Goal: Check status: Check status

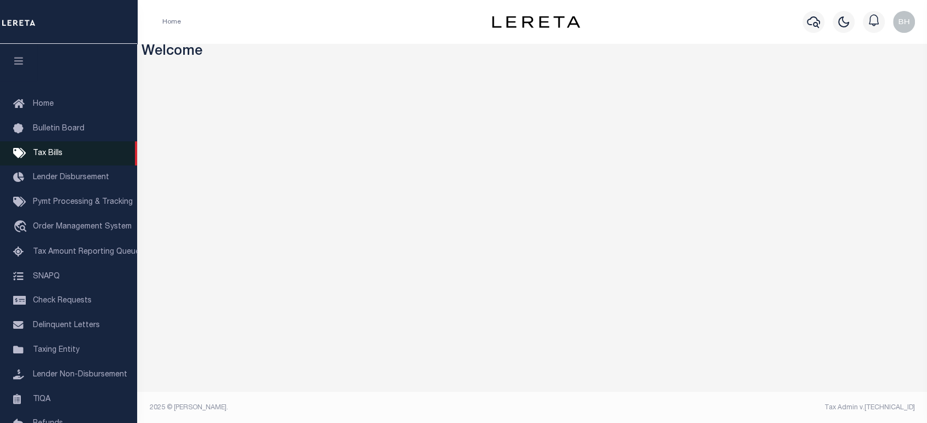
drag, startPoint x: 40, startPoint y: 154, endPoint x: 55, endPoint y: 155, distance: 14.8
click at [40, 154] on span "Tax Bills" at bounding box center [48, 154] width 30 height 8
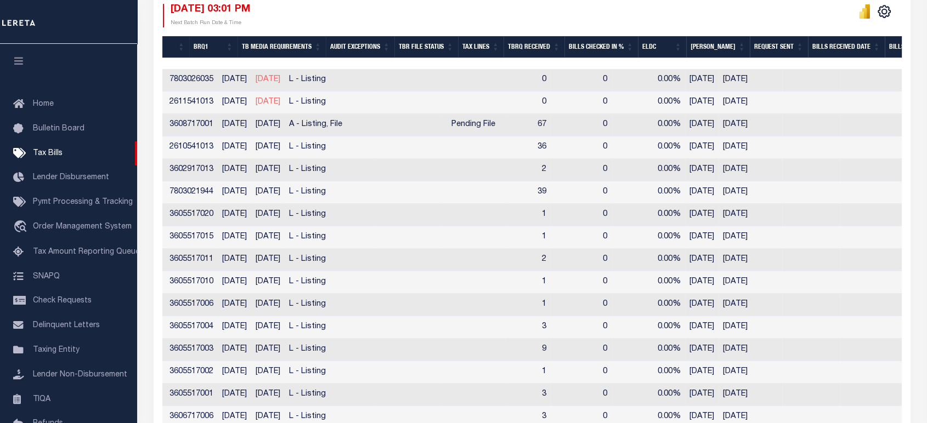
scroll to position [0, 503]
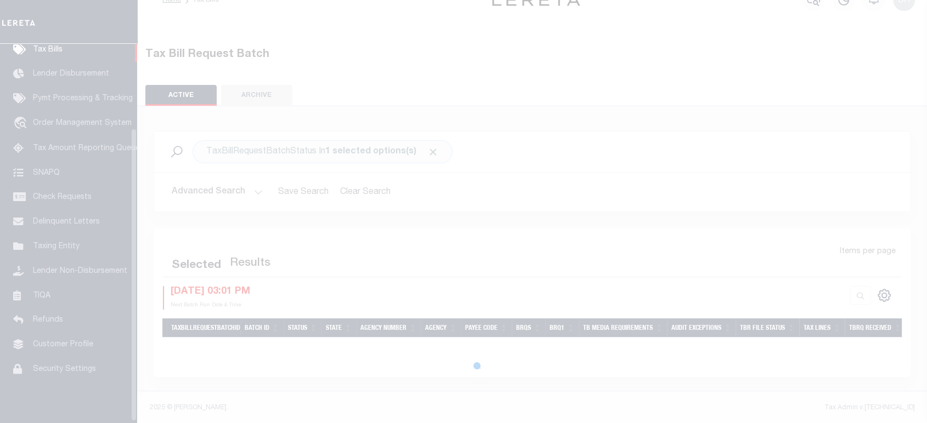
scroll to position [110, 0]
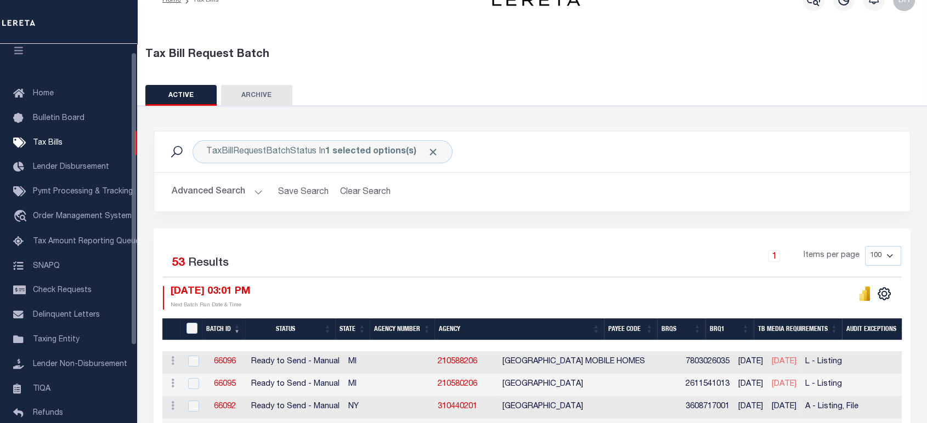
scroll to position [11, 0]
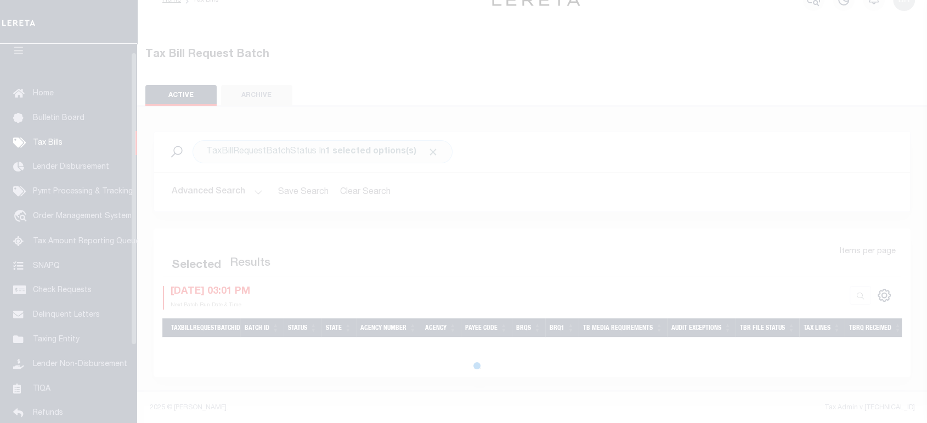
scroll to position [11, 0]
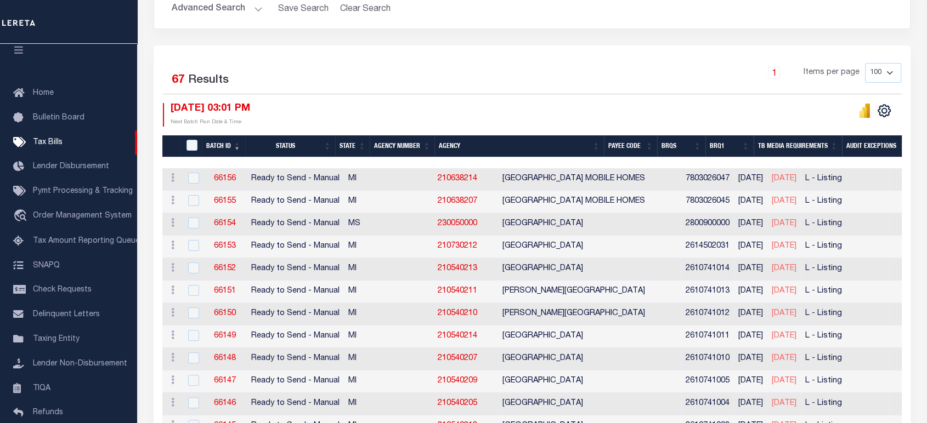
scroll to position [83, 0]
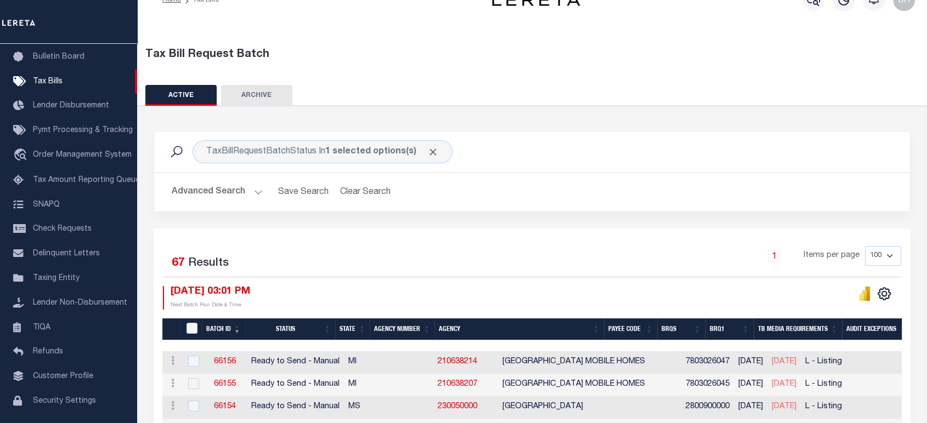
scroll to position [144, 0]
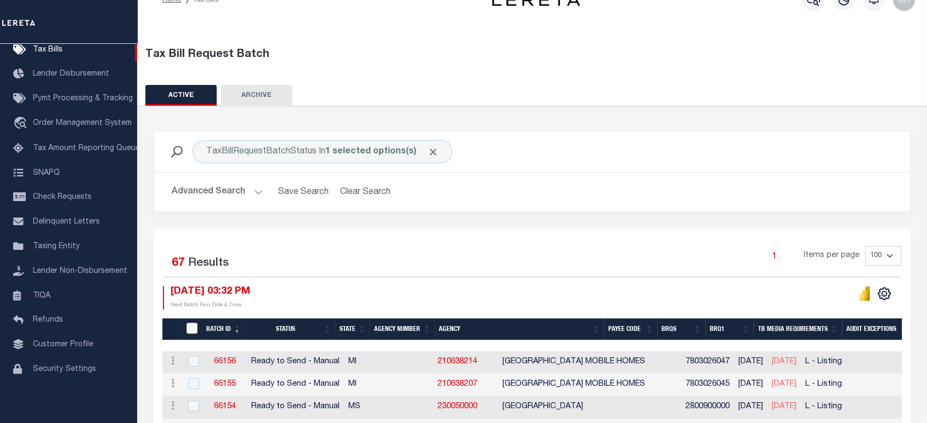
scroll to position [83, 0]
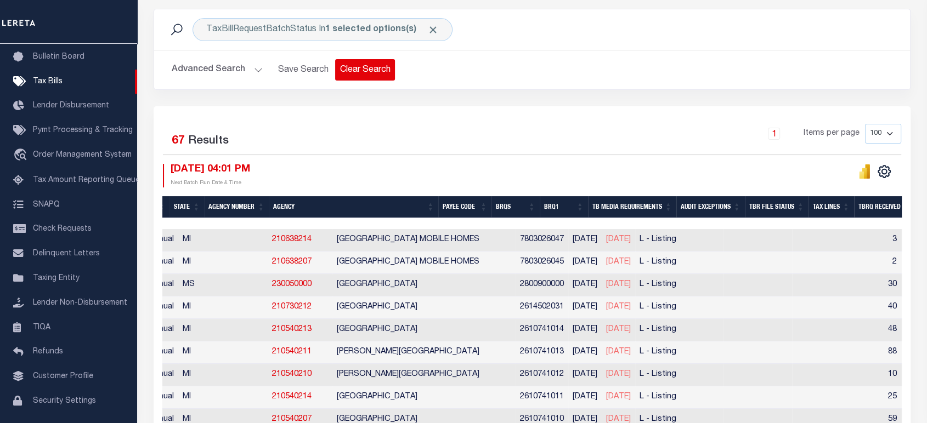
scroll to position [0, 170]
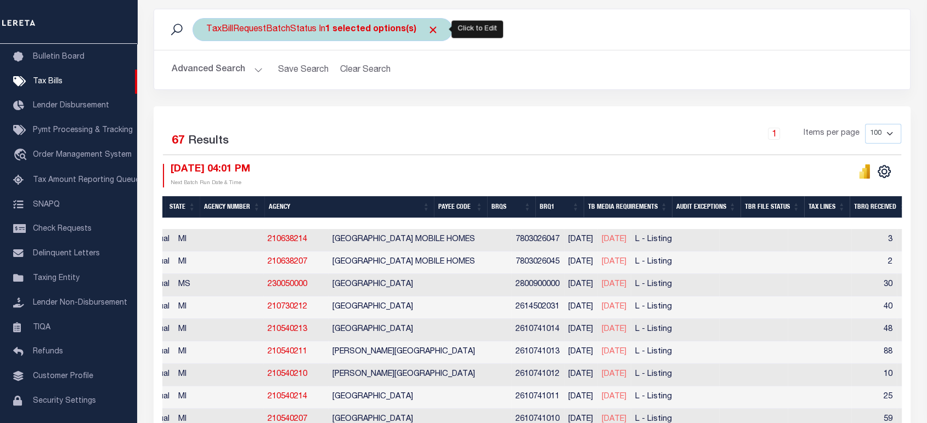
click at [385, 25] on b "1 selected options(s)" at bounding box center [370, 29] width 91 height 9
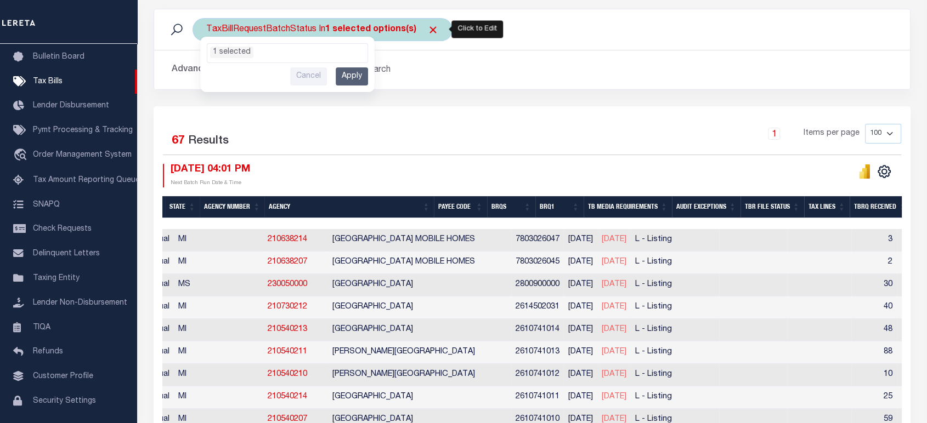
click at [277, 54] on ul "1 selected" at bounding box center [287, 51] width 160 height 14
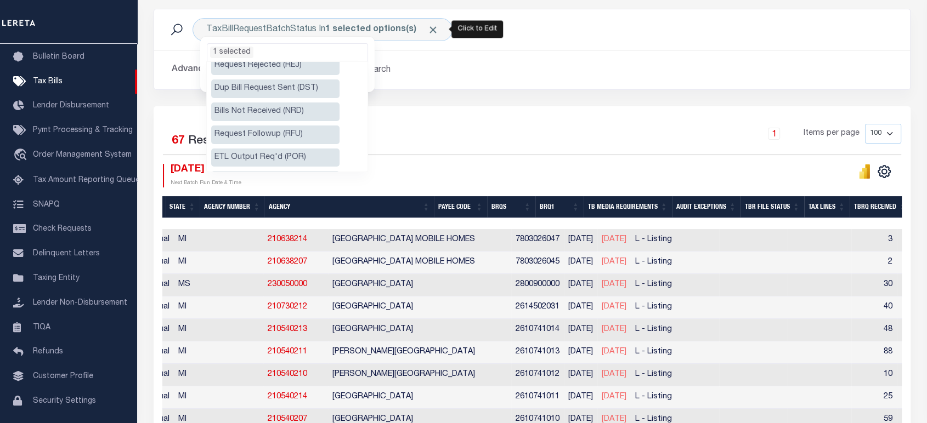
scroll to position [122, 0]
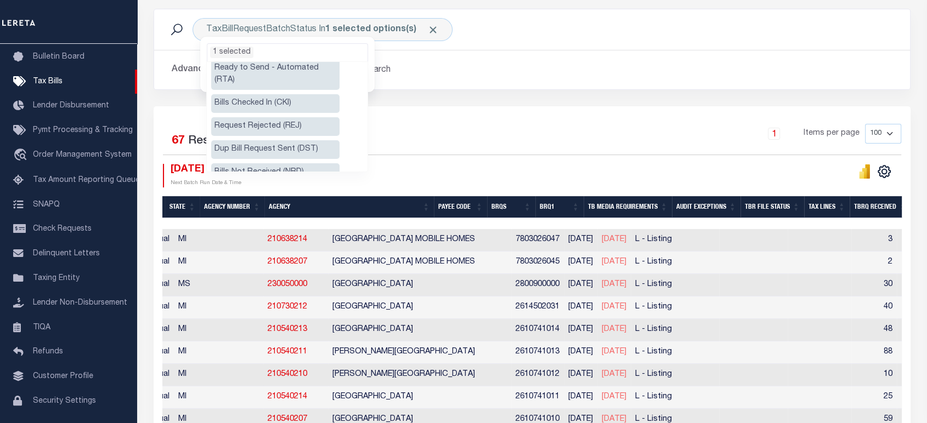
click at [297, 72] on li "Ready to Send - Automated (RTA)" at bounding box center [275, 74] width 128 height 31
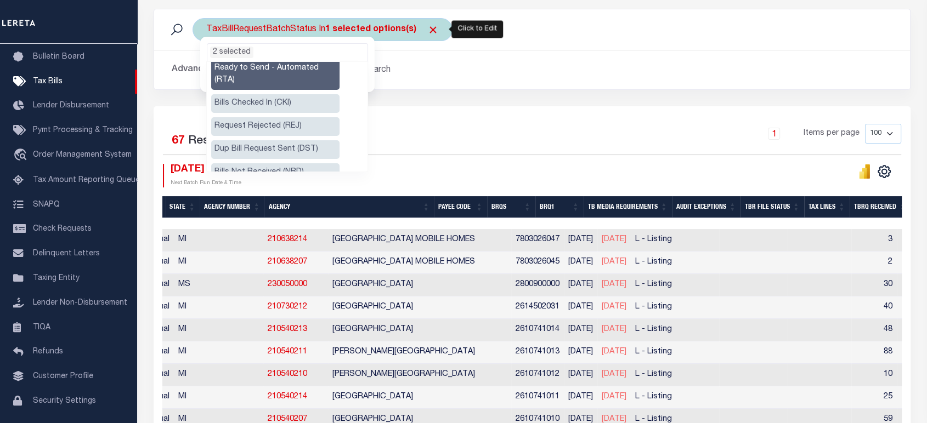
click at [286, 47] on ul "2 selected" at bounding box center [287, 51] width 160 height 14
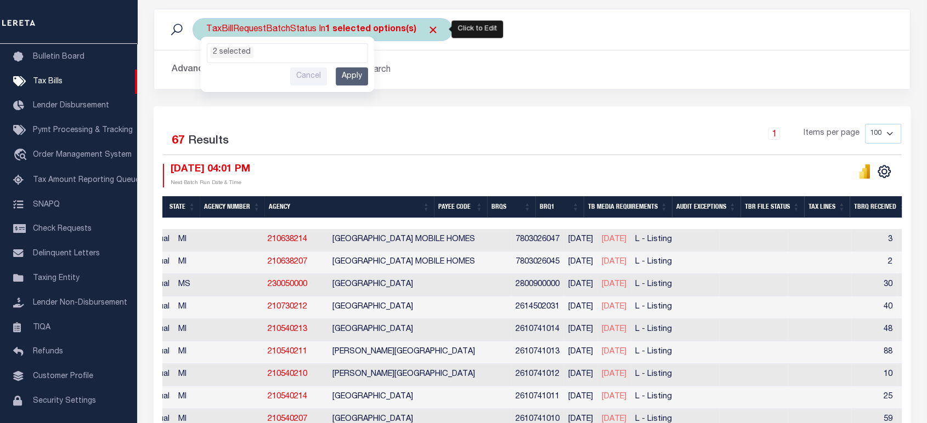
click at [345, 73] on input "Apply" at bounding box center [352, 76] width 32 height 18
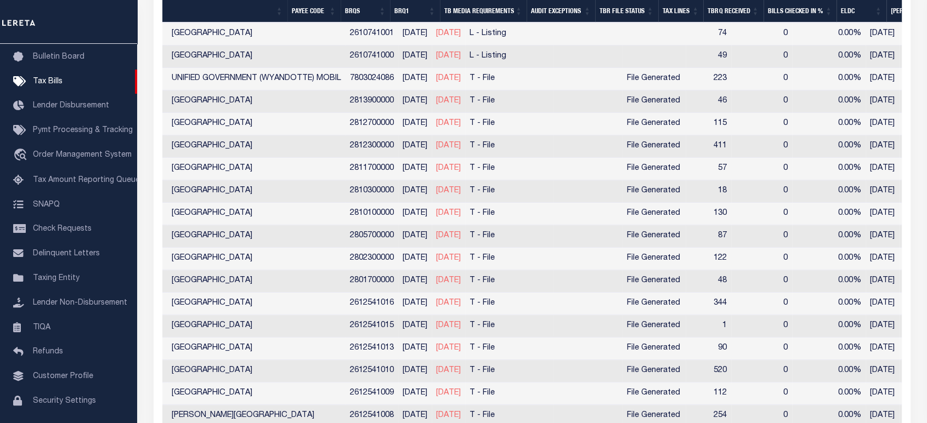
scroll to position [693, 0]
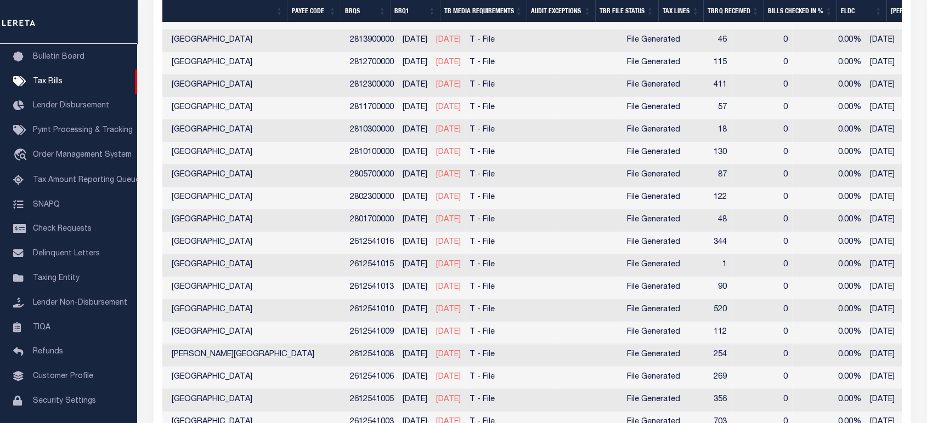
click at [562, 192] on td at bounding box center [587, 198] width 69 height 22
checkbox input "true"
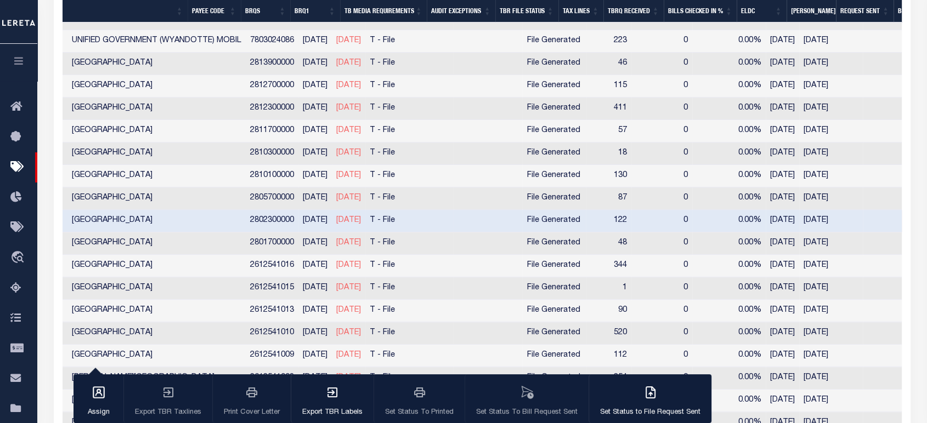
scroll to position [0, 0]
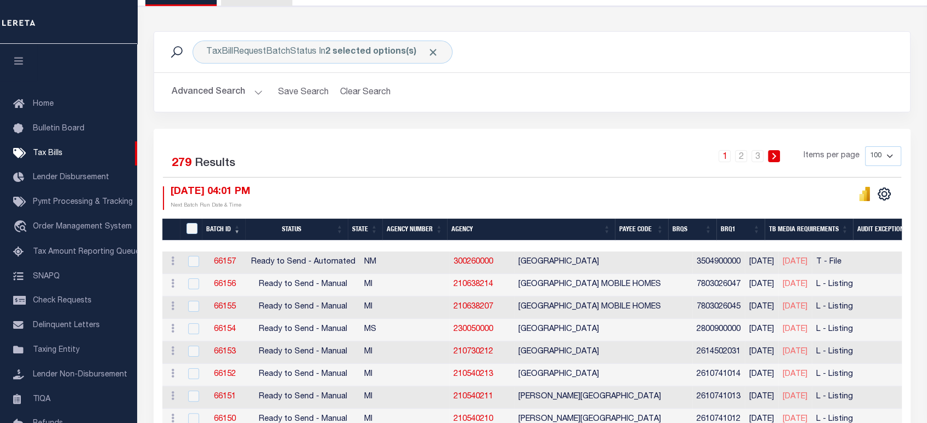
scroll to position [304, 0]
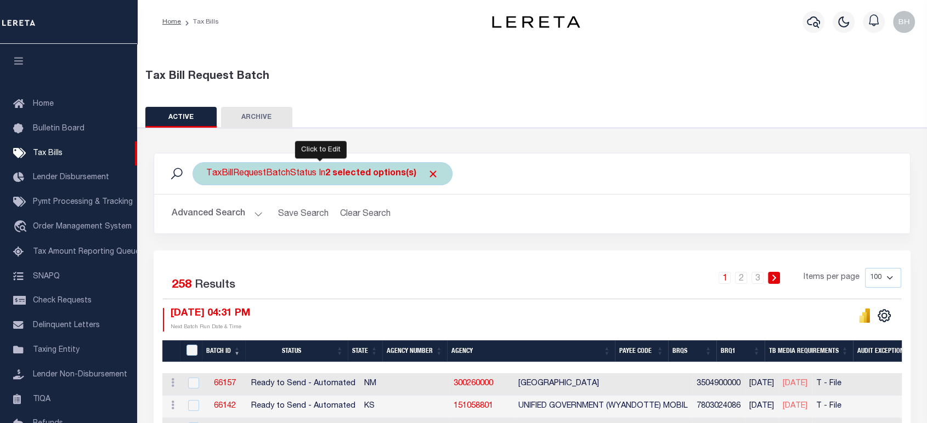
click at [263, 174] on div "TaxBillRequestBatchStatus In 2 selected options(s)" at bounding box center [322, 173] width 260 height 23
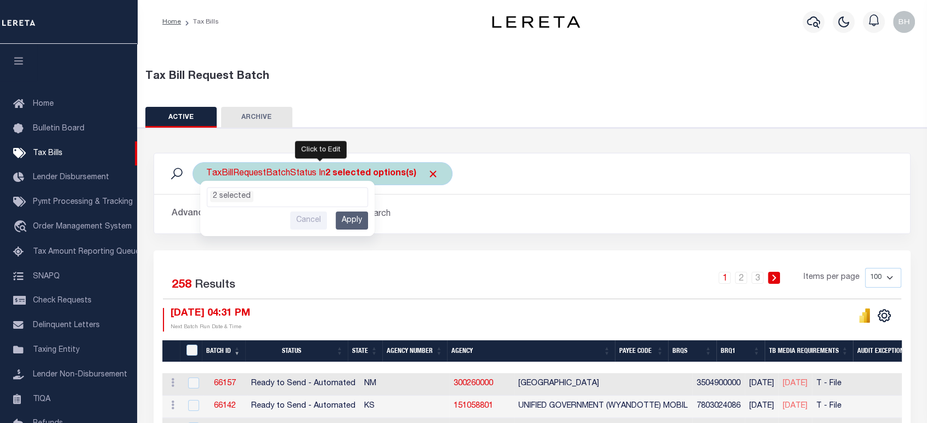
scroll to position [49, 0]
click at [253, 194] on ul "2 selected" at bounding box center [287, 195] width 160 height 14
drag, startPoint x: 476, startPoint y: 218, endPoint x: 421, endPoint y: 174, distance: 70.2
click at [465, 208] on h2 "Advanced Search Save Search Clear Search TaxBillBatches_dynamictable_____Defaul…" at bounding box center [532, 213] width 738 height 21
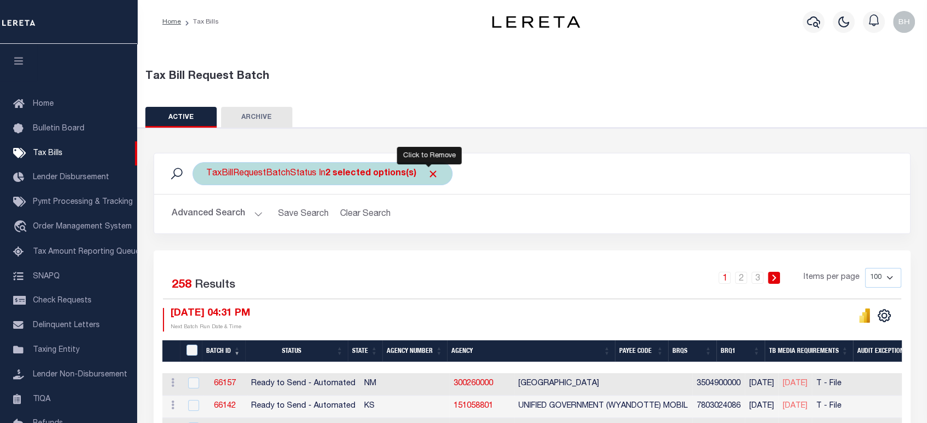
click at [434, 175] on span "Click to Remove" at bounding box center [433, 174] width 12 height 12
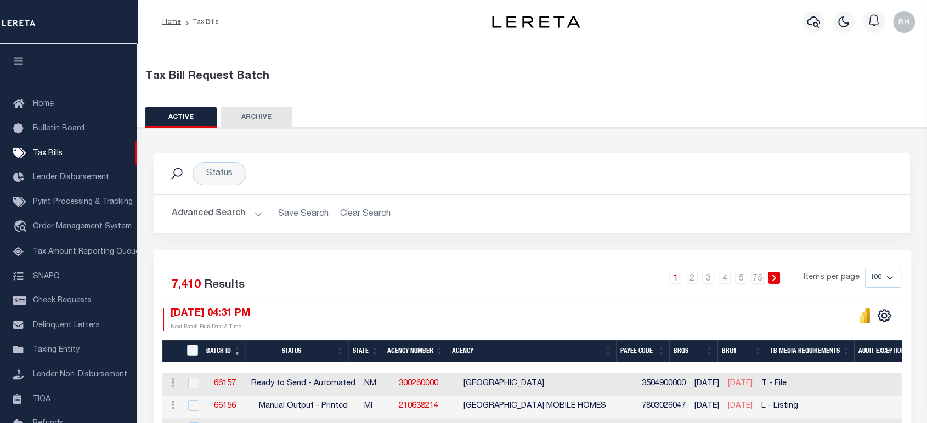
scroll to position [183, 0]
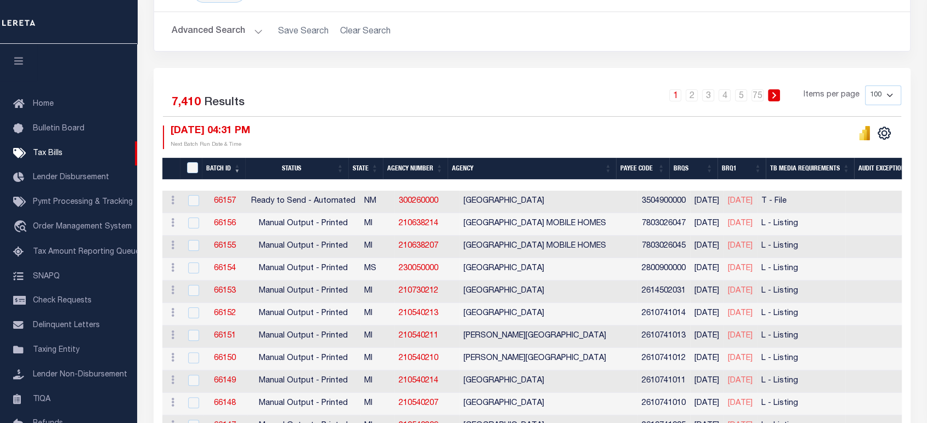
click at [230, 33] on button "Advanced Search" at bounding box center [217, 31] width 91 height 21
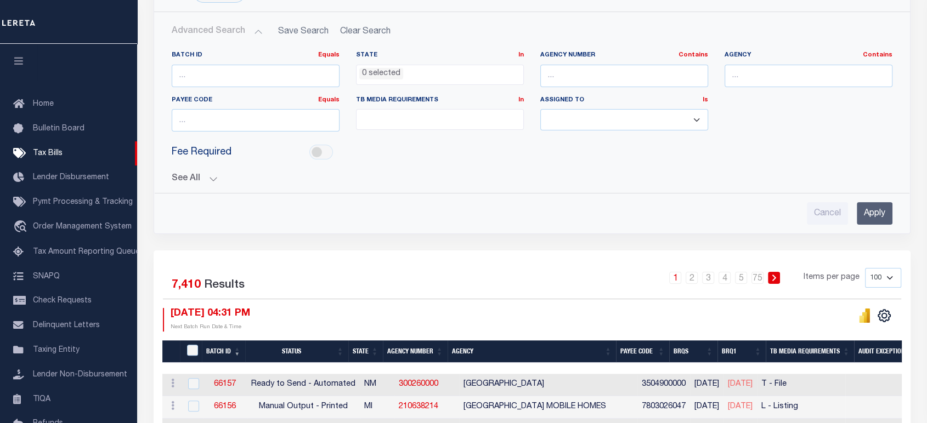
scroll to position [61, 0]
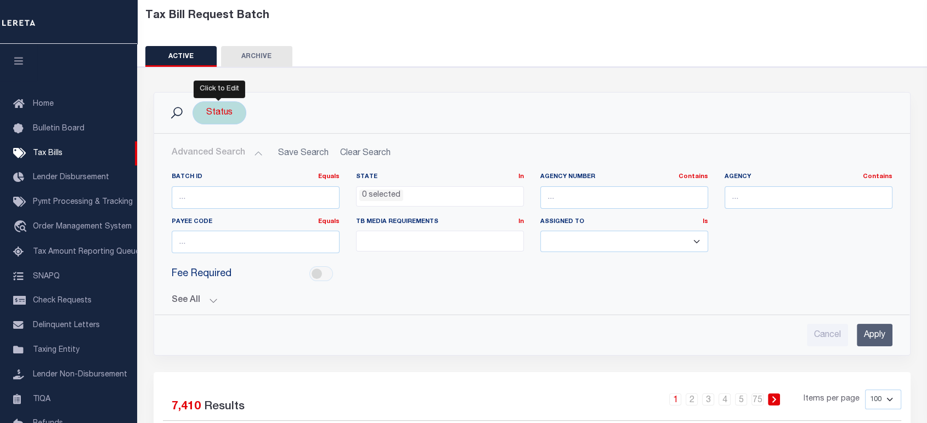
click at [223, 113] on div "Status" at bounding box center [219, 112] width 54 height 23
click at [264, 133] on ul "0 selected" at bounding box center [287, 134] width 160 height 14
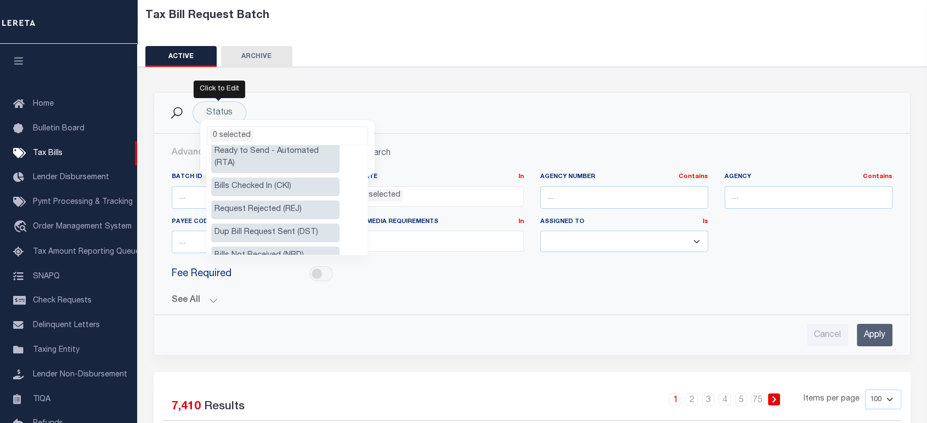
scroll to position [0, 0]
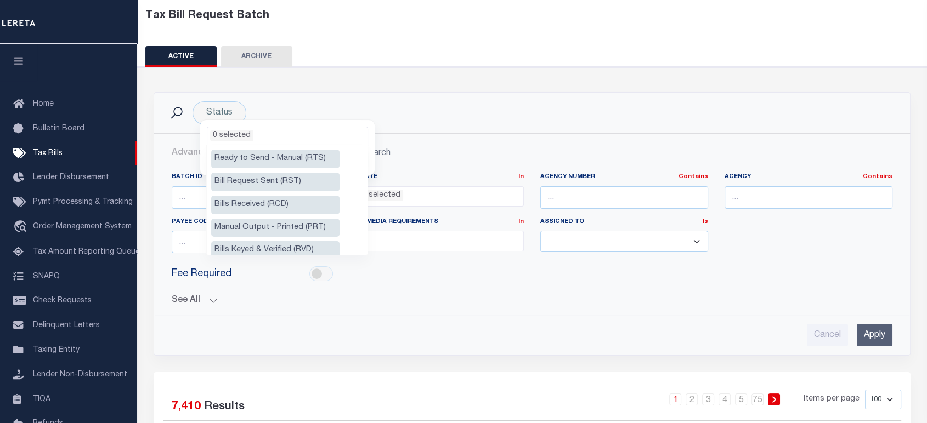
click at [299, 223] on li "Manual Output - Printed (PRT)" at bounding box center [275, 228] width 128 height 19
select select "PRT"
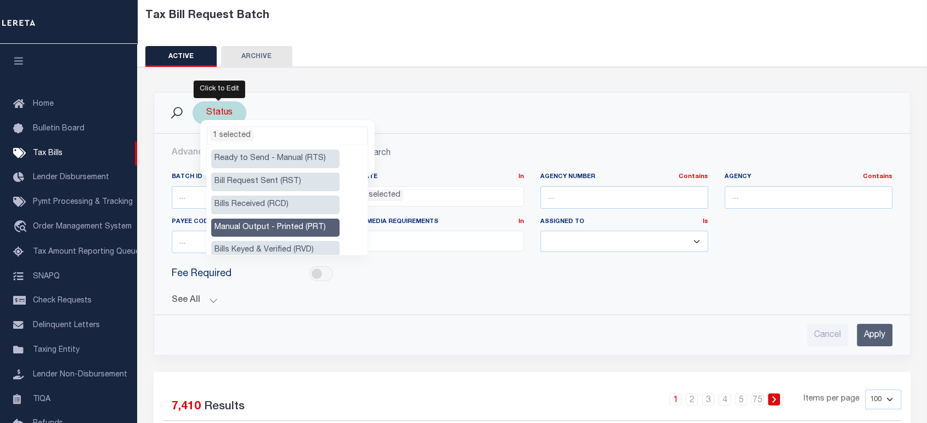
click at [269, 137] on ul "1 selected" at bounding box center [287, 134] width 160 height 14
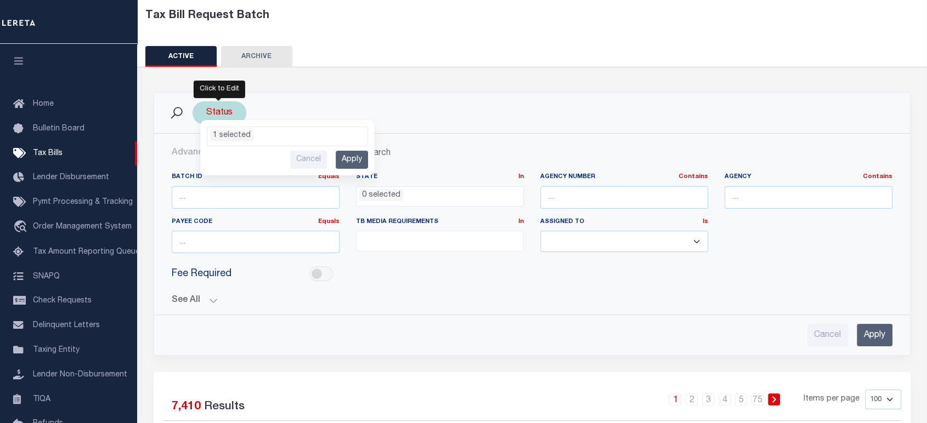
click at [352, 158] on input "Apply" at bounding box center [352, 160] width 32 height 18
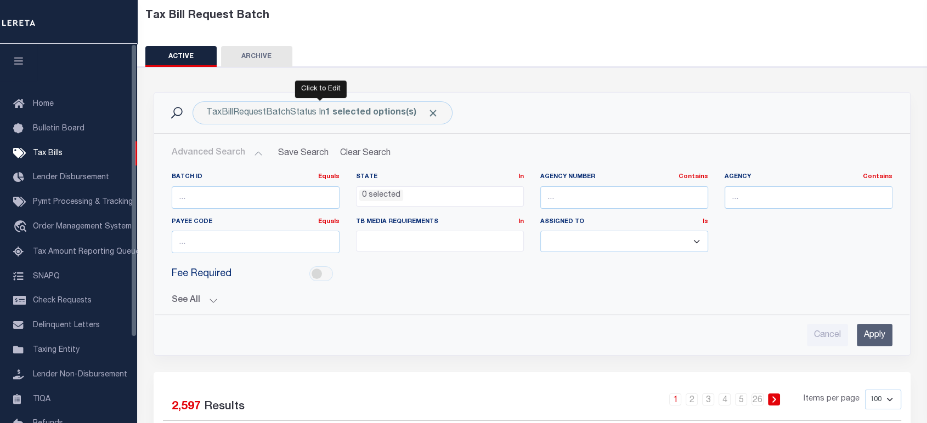
scroll to position [0, 0]
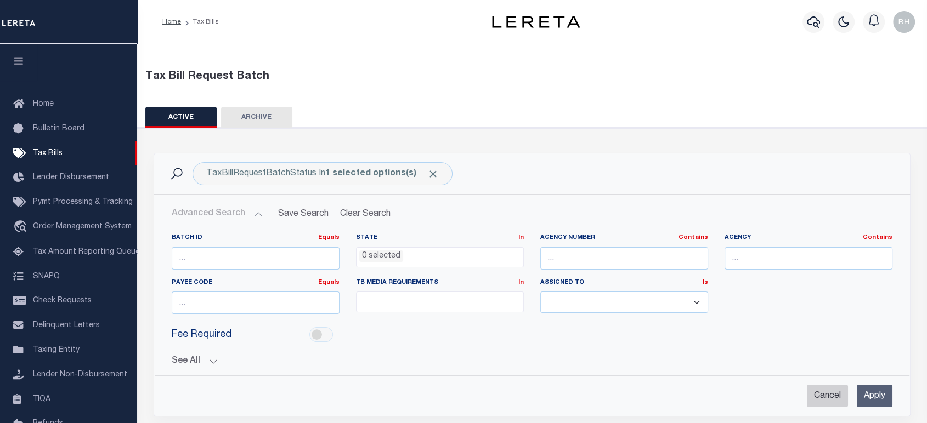
click at [818, 398] on input "Cancel" at bounding box center [827, 396] width 41 height 22
checkbox input "true"
select select
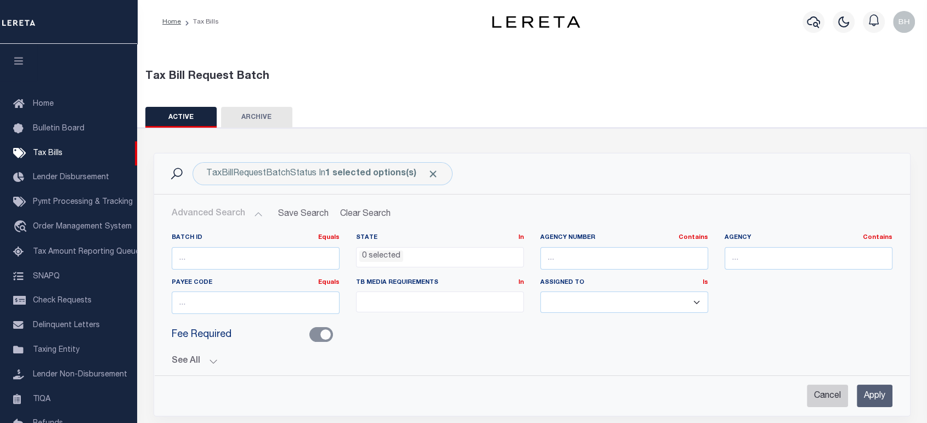
select select
checkbox input "false"
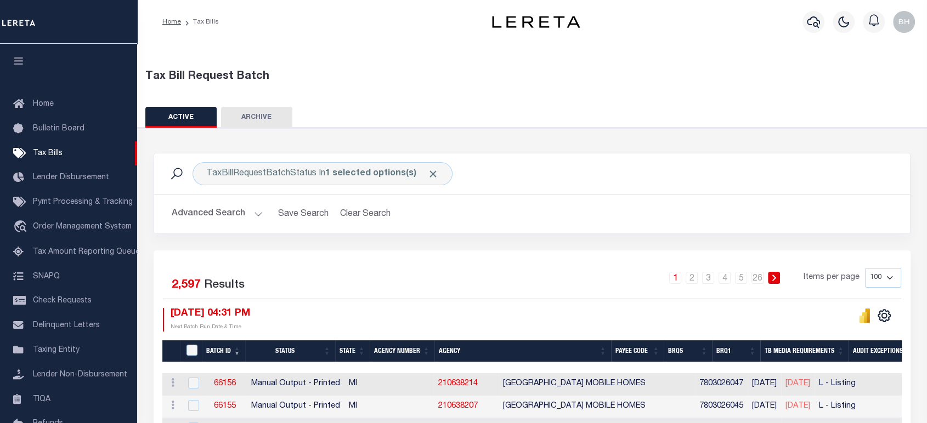
scroll to position [183, 0]
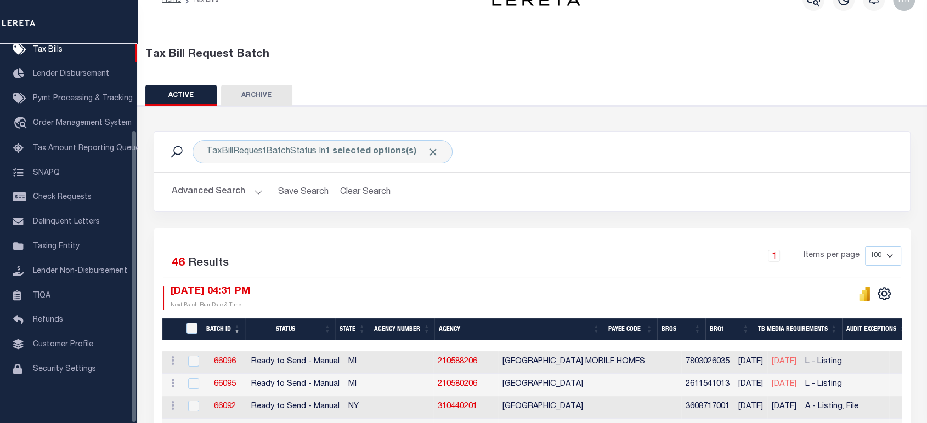
scroll to position [111, 0]
